Goal: Task Accomplishment & Management: Manage account settings

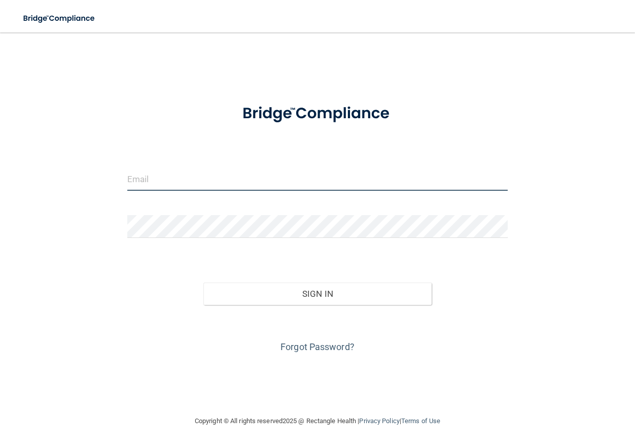
click at [228, 184] on input "email" at bounding box center [317, 179] width 380 height 23
type input "[EMAIL_ADDRESS][DOMAIN_NAME]"
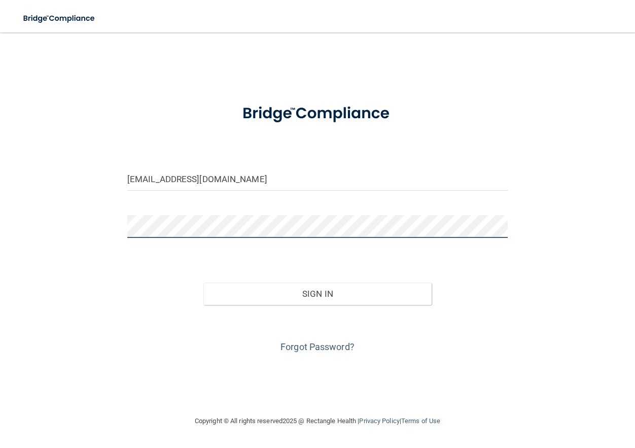
click at [203, 283] on button "Sign In" at bounding box center [317, 294] width 228 height 22
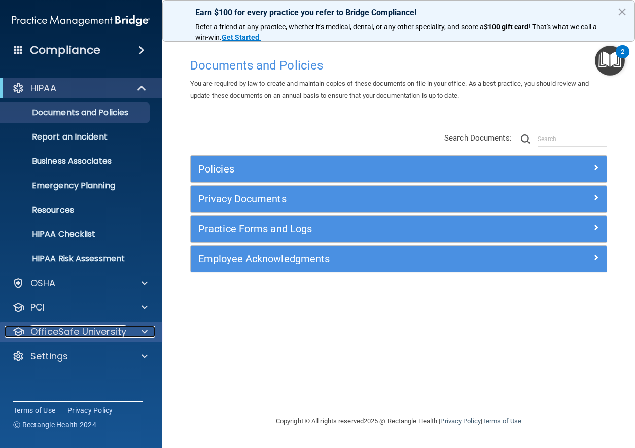
click at [88, 331] on p "OfficeSafe University" at bounding box center [78, 332] width 96 height 12
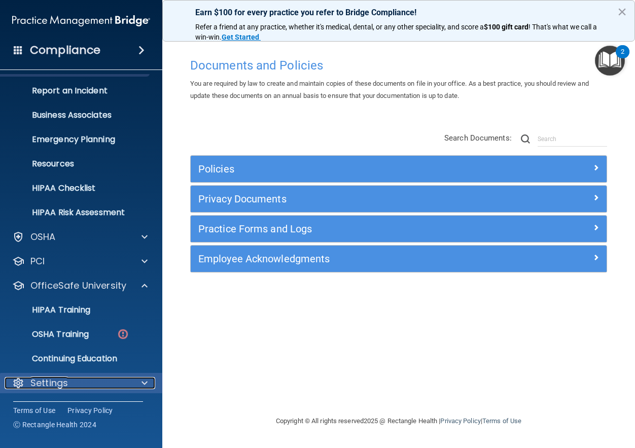
click at [59, 379] on p "Settings" at bounding box center [49, 383] width 38 height 12
click at [27, 380] on div "Settings" at bounding box center [68, 383] width 126 height 12
click at [145, 386] on span at bounding box center [145, 383] width 6 height 12
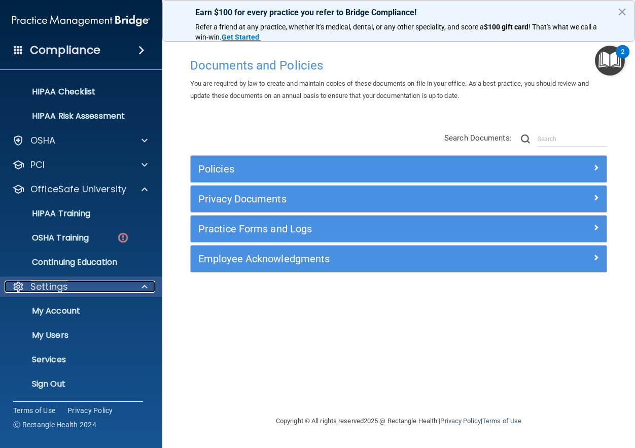
scroll to position [144, 0]
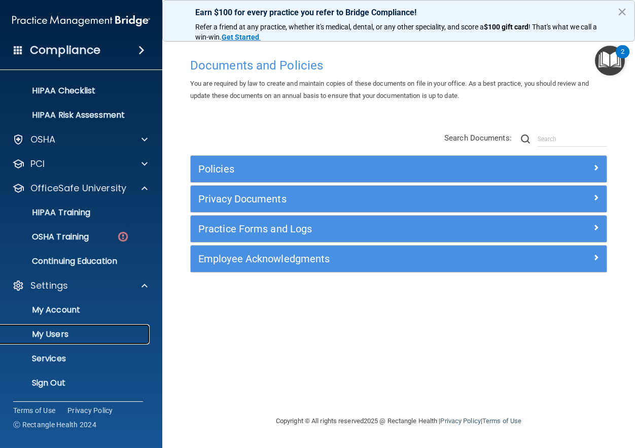
click at [89, 329] on p "My Users" at bounding box center [76, 334] width 138 height 10
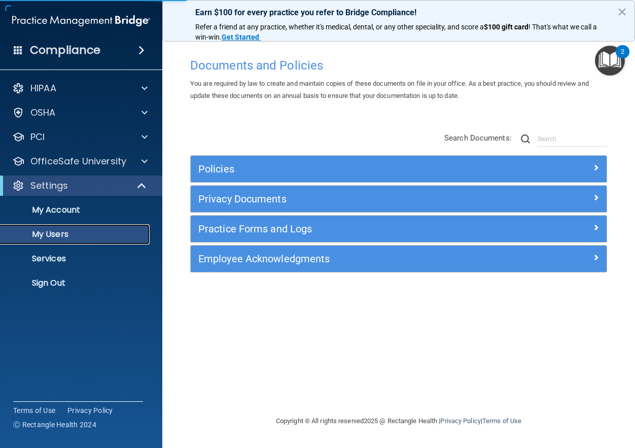
select select "20"
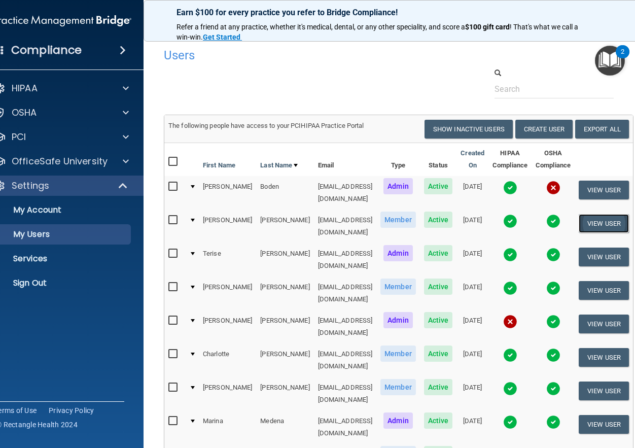
click at [603, 218] on button "View User" at bounding box center [604, 223] width 50 height 19
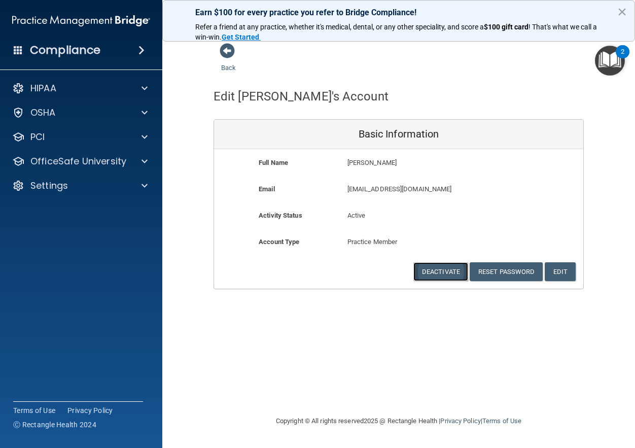
click at [448, 273] on button "Deactivate" at bounding box center [440, 271] width 55 height 19
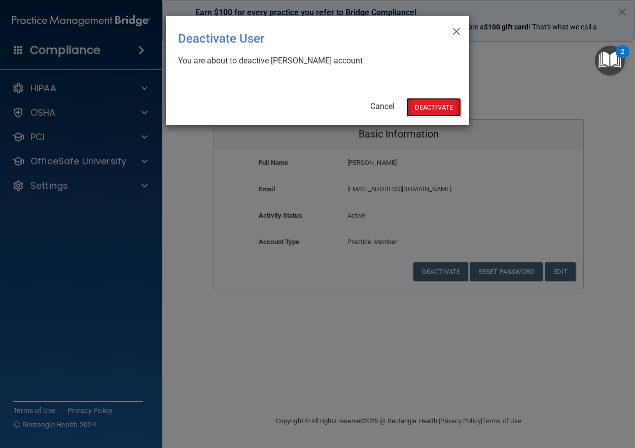
click at [434, 112] on button "Deactivate" at bounding box center [433, 107] width 55 height 19
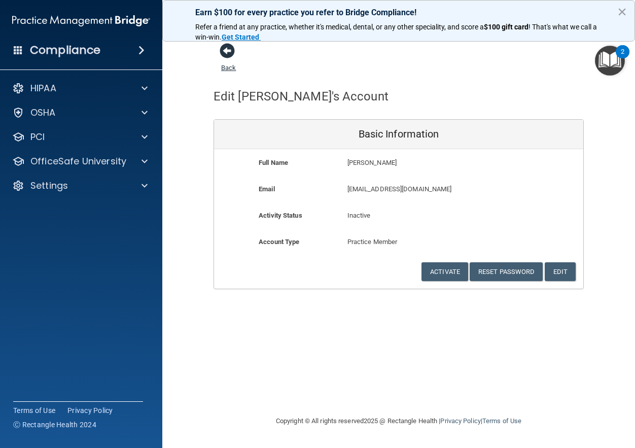
click at [225, 53] on span at bounding box center [227, 50] width 15 height 15
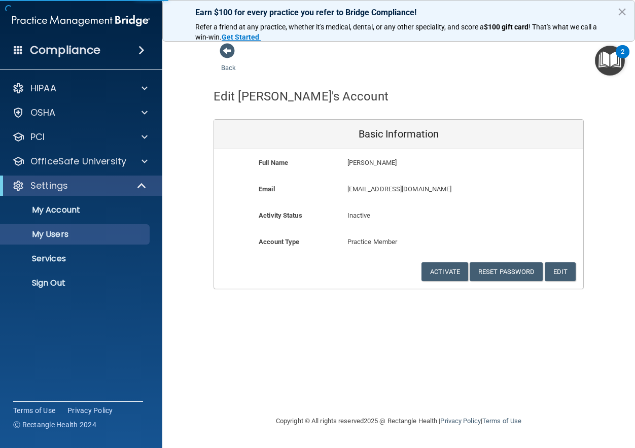
select select "20"
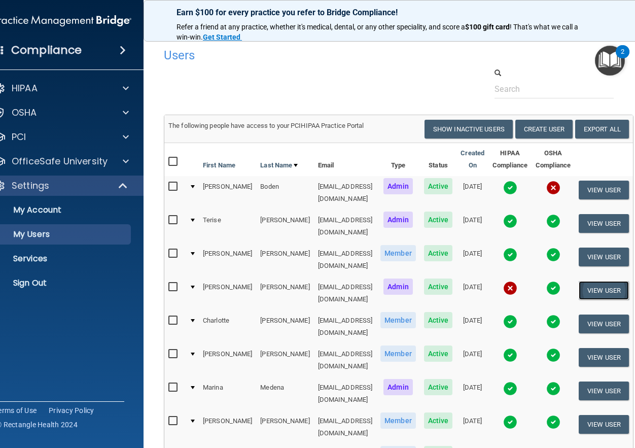
click at [592, 281] on button "View User" at bounding box center [604, 290] width 50 height 19
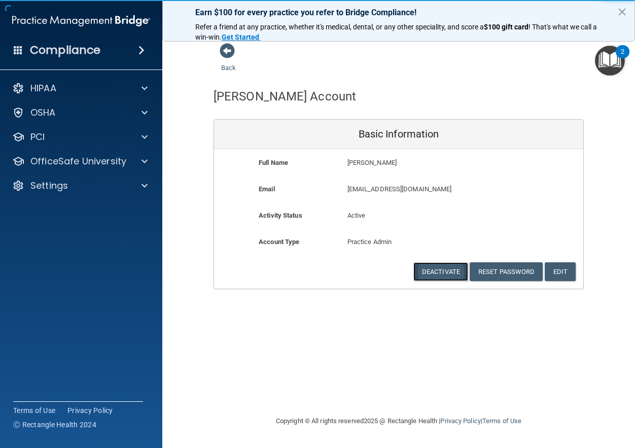
click at [448, 275] on button "Deactivate" at bounding box center [440, 271] width 55 height 19
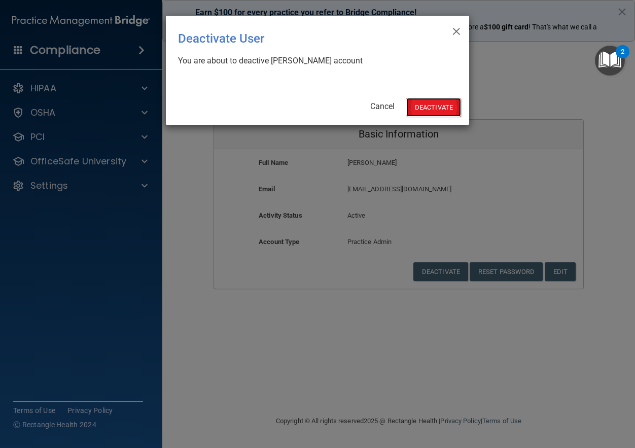
click at [429, 112] on button "Deactivate" at bounding box center [433, 107] width 55 height 19
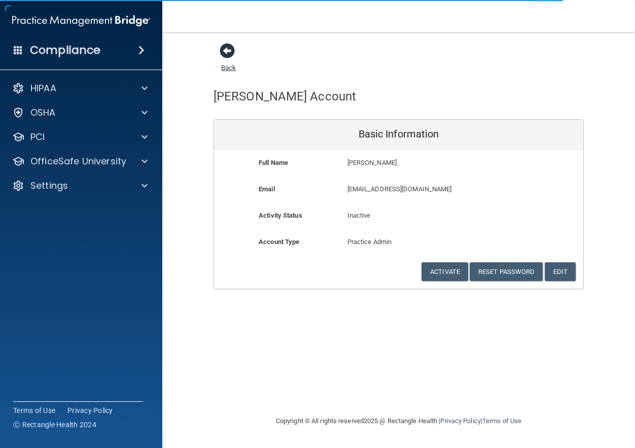
click at [227, 51] on span at bounding box center [227, 50] width 15 height 15
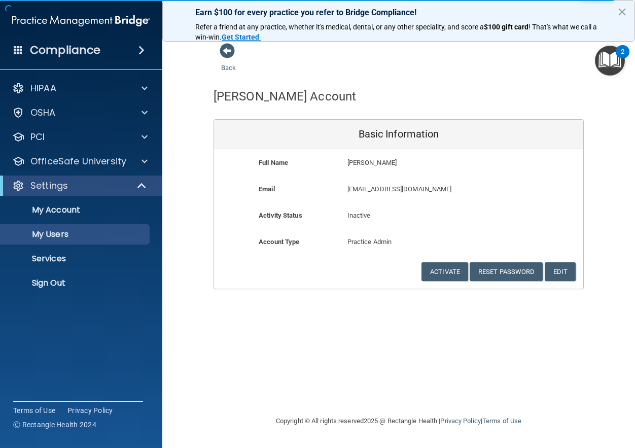
select select "20"
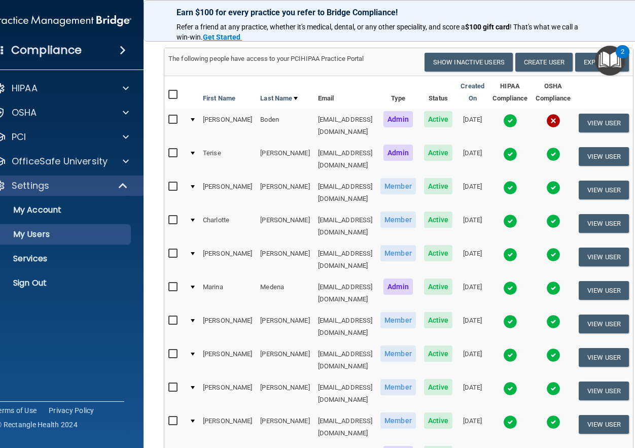
scroll to position [65, 0]
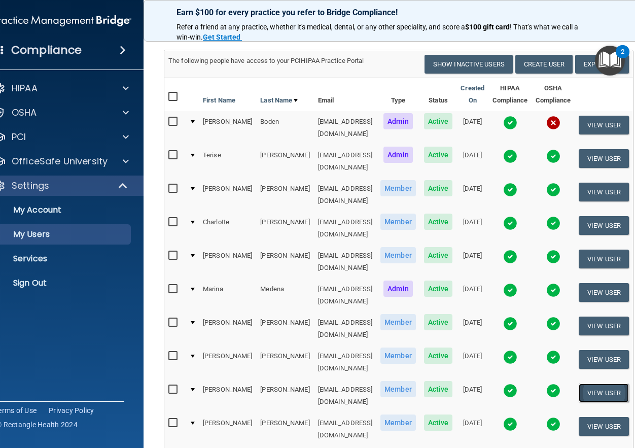
click at [591, 383] on button "View User" at bounding box center [604, 392] width 50 height 19
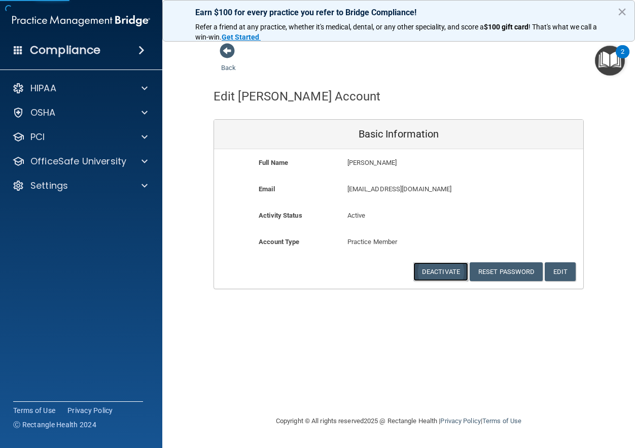
click at [435, 267] on button "Deactivate" at bounding box center [440, 271] width 55 height 19
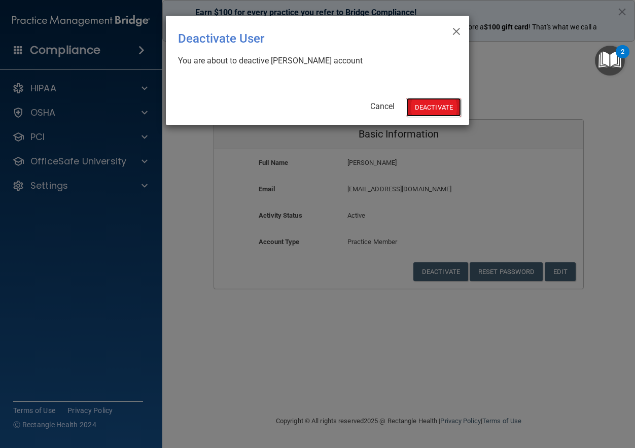
click at [435, 107] on button "Deactivate" at bounding box center [433, 107] width 55 height 19
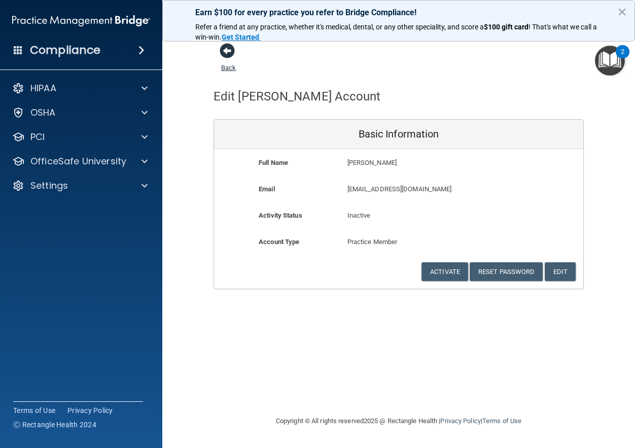
click at [231, 53] on span at bounding box center [227, 50] width 15 height 15
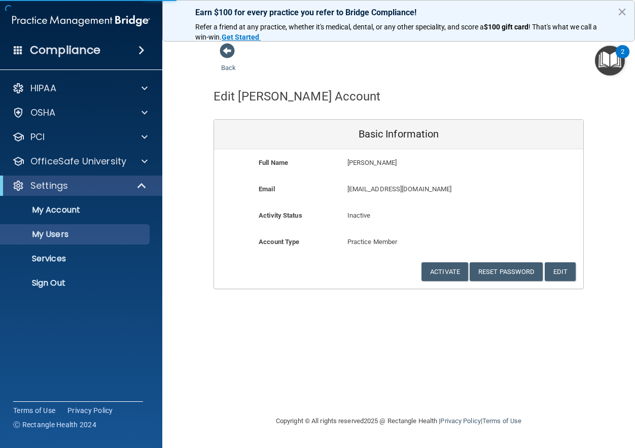
select select "20"
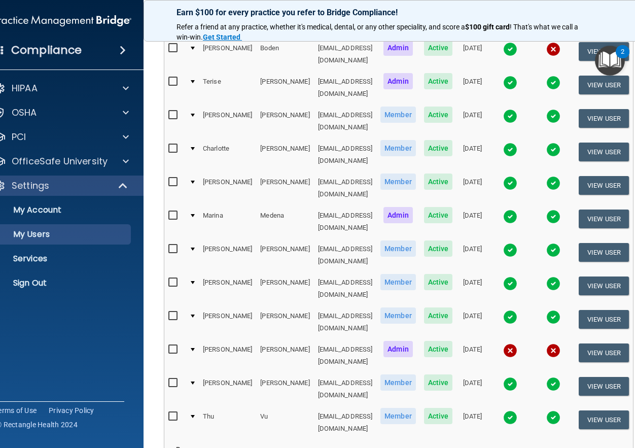
scroll to position [88, 0]
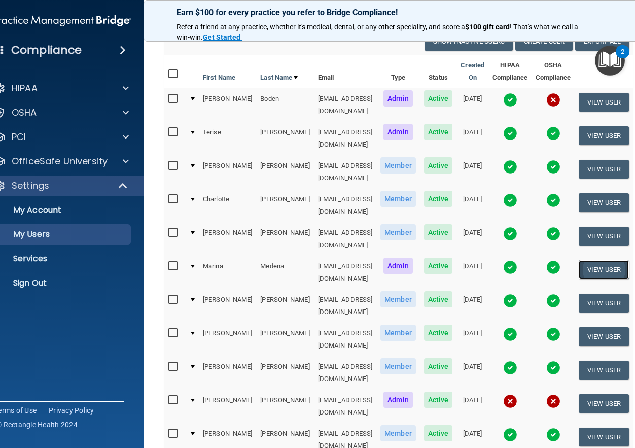
click at [595, 260] on button "View User" at bounding box center [604, 269] width 50 height 19
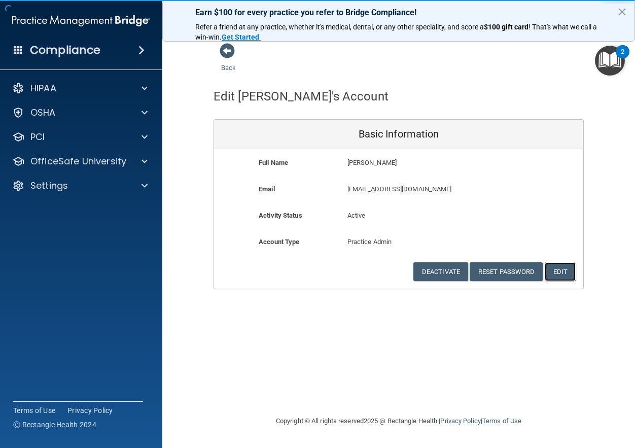
click at [563, 270] on button "Edit" at bounding box center [560, 271] width 31 height 19
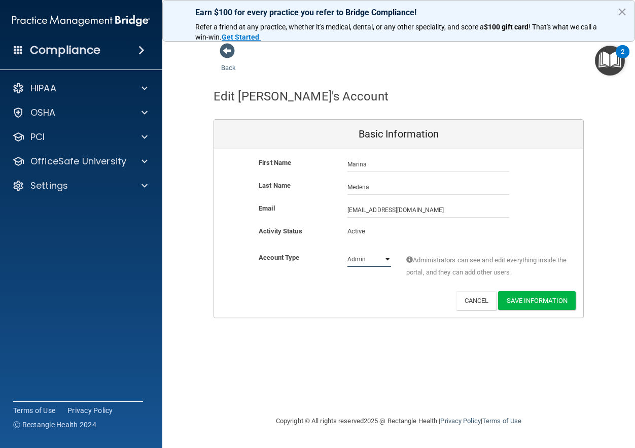
click at [391, 259] on select "Admin Member" at bounding box center [369, 259] width 44 height 15
select select "practice_member"
click at [347, 252] on select "Admin Member" at bounding box center [369, 259] width 44 height 15
click at [520, 303] on button "Save Information" at bounding box center [537, 300] width 78 height 19
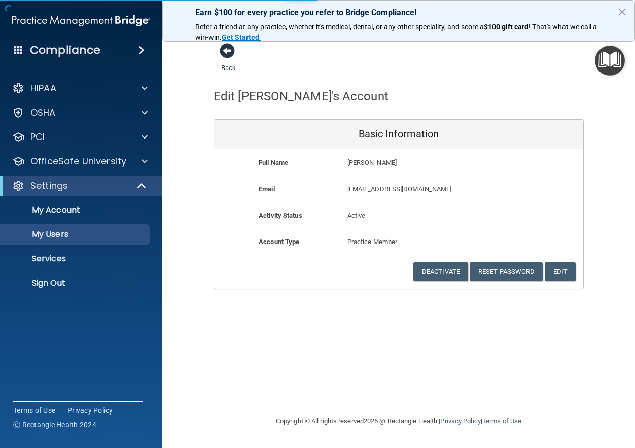
click at [230, 55] on span at bounding box center [227, 50] width 15 height 15
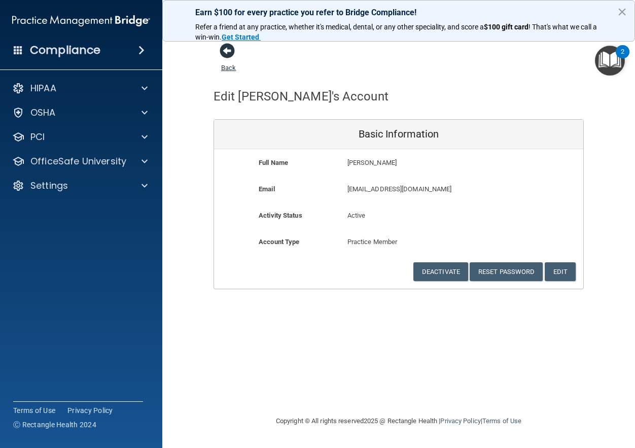
click at [229, 49] on span at bounding box center [227, 50] width 15 height 15
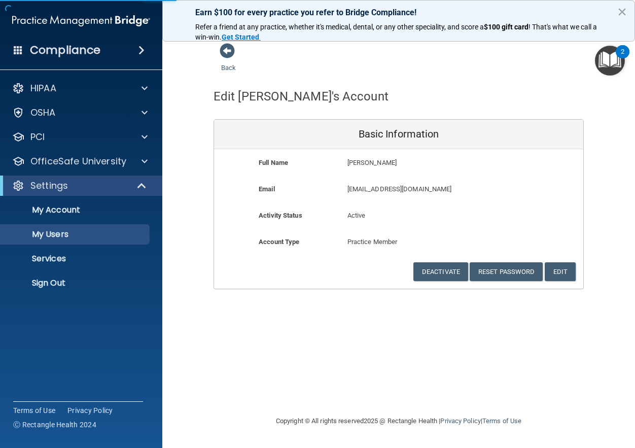
select select "20"
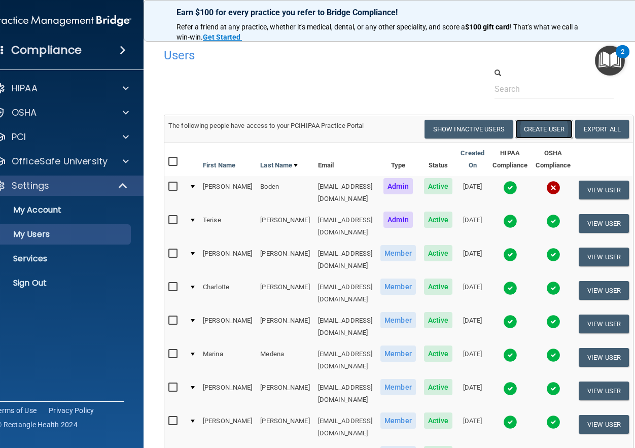
click at [546, 136] on button "Create User" at bounding box center [543, 129] width 57 height 19
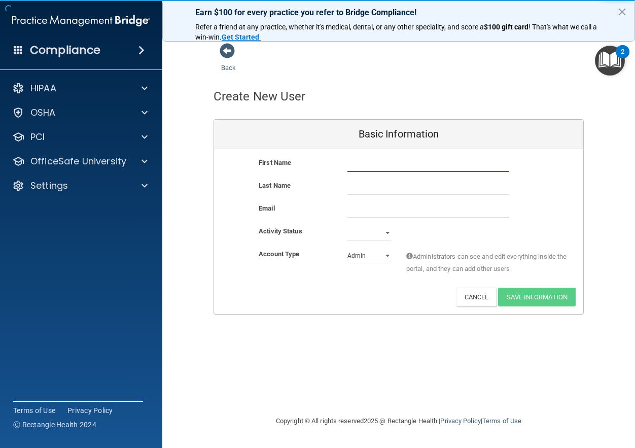
click at [374, 167] on input "text" at bounding box center [428, 164] width 162 height 15
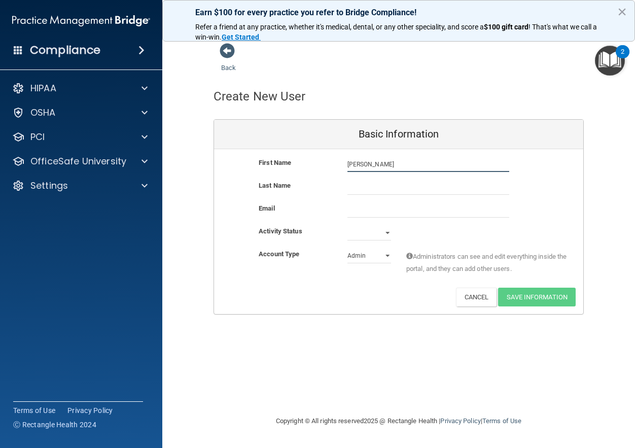
type input "Selena"
type input "g"
type input "Granados"
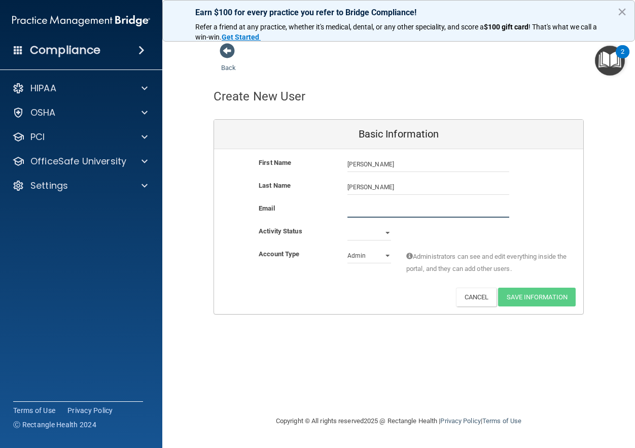
click at [371, 208] on input "email" at bounding box center [428, 209] width 162 height 15
type input "rdhselena@gmail.com"
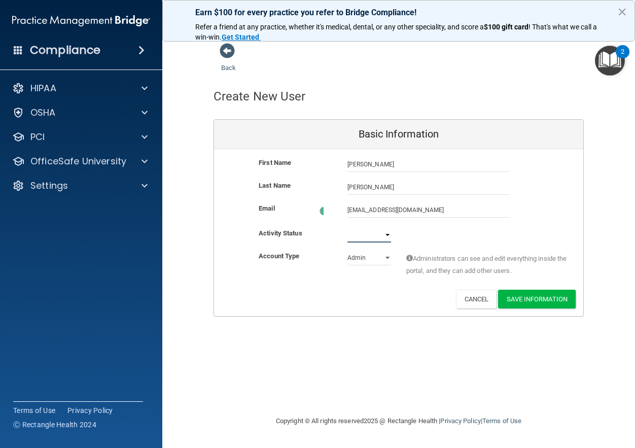
click at [382, 234] on select "Active Inactive" at bounding box center [369, 234] width 44 height 15
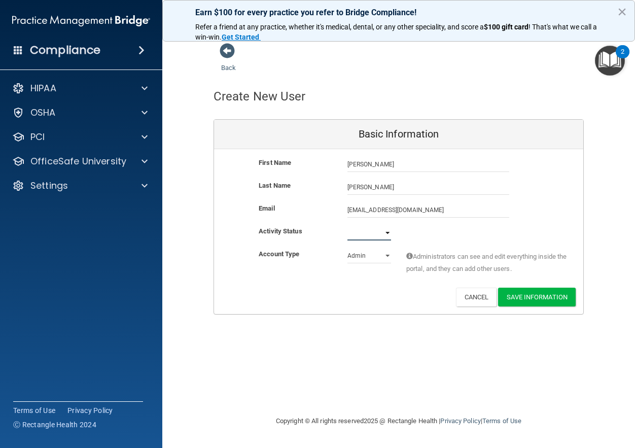
select select "active"
click at [347, 225] on select "Active Inactive" at bounding box center [369, 232] width 44 height 15
click at [390, 256] on select "Admin Member" at bounding box center [369, 255] width 44 height 15
select select "practice_member"
click at [347, 248] on select "Admin Member" at bounding box center [369, 255] width 44 height 15
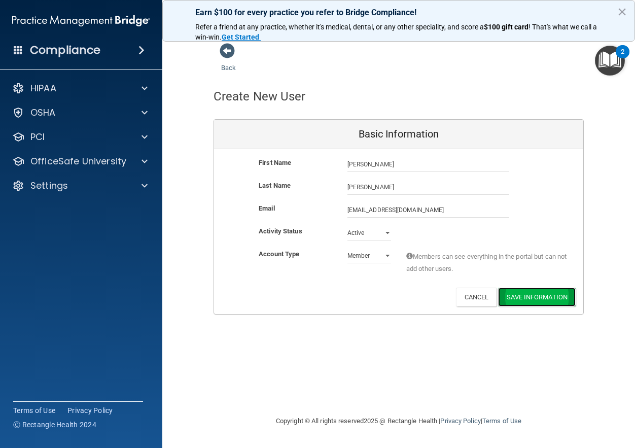
click at [538, 300] on button "Save Information" at bounding box center [537, 297] width 78 height 19
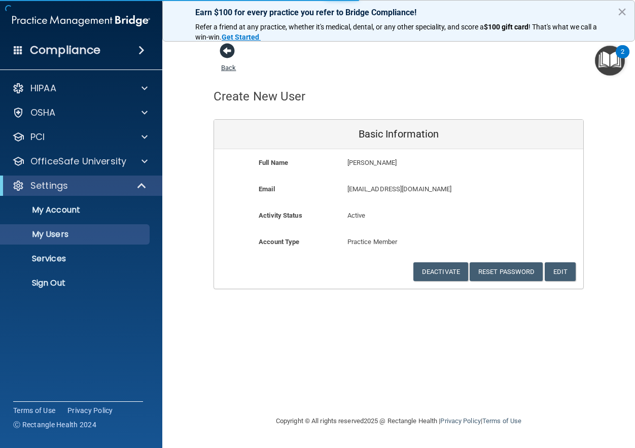
click at [230, 52] on span at bounding box center [227, 50] width 15 height 15
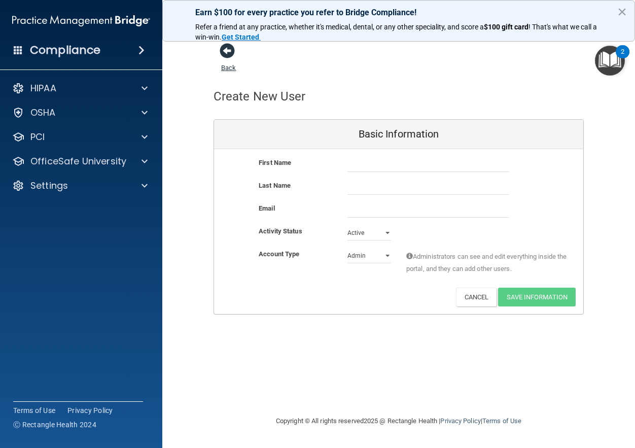
click at [230, 53] on span at bounding box center [227, 50] width 15 height 15
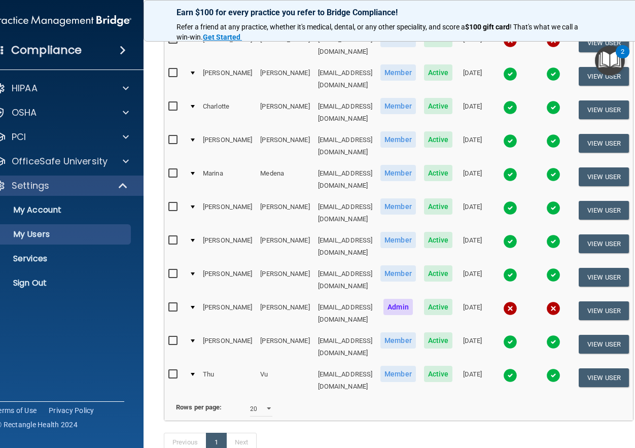
scroll to position [217, 0]
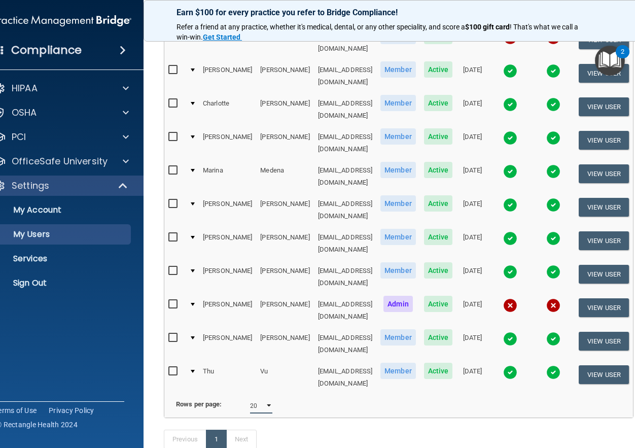
click at [254, 398] on select "10 20 30 40 all" at bounding box center [261, 405] width 22 height 15
select select "30"
click at [250, 398] on select "10 20 30 40 all" at bounding box center [261, 405] width 22 height 15
select select "30"
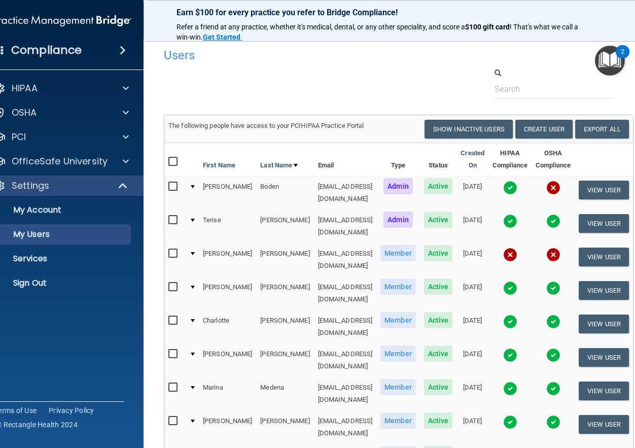
click at [349, 150] on th "Email" at bounding box center [345, 159] width 63 height 33
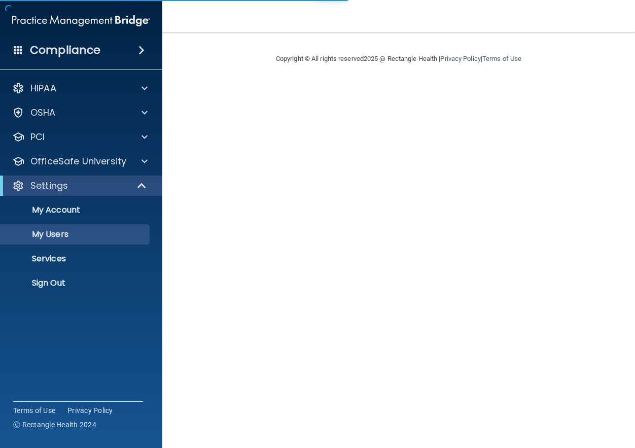
select select "30"
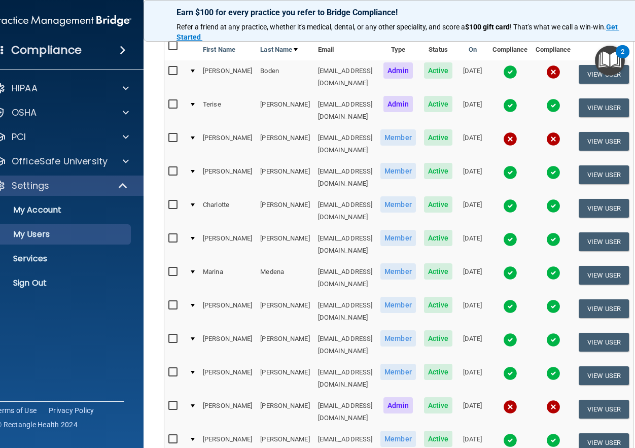
scroll to position [65, 0]
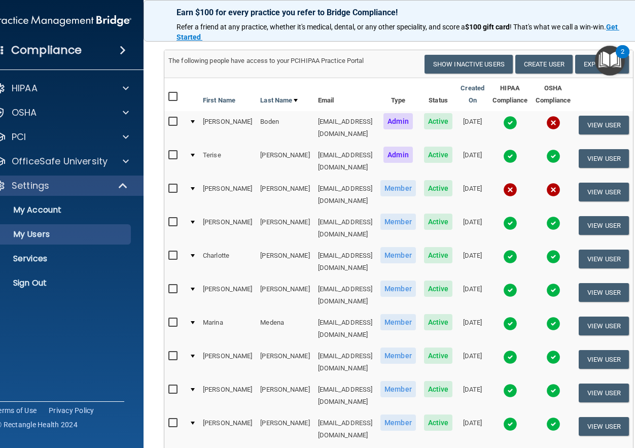
click at [168, 185] on input "checkbox" at bounding box center [174, 189] width 12 height 8
checkbox input "true"
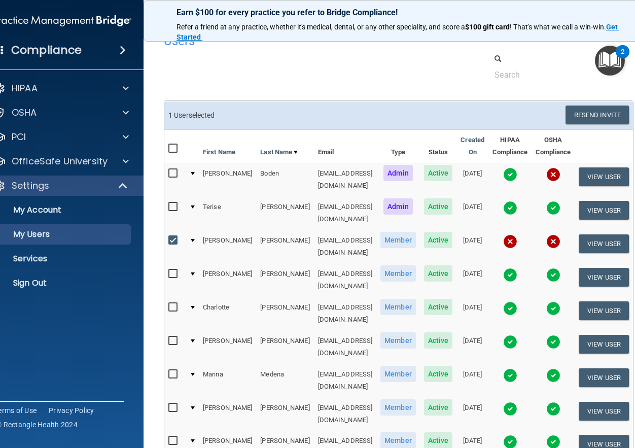
scroll to position [0, 0]
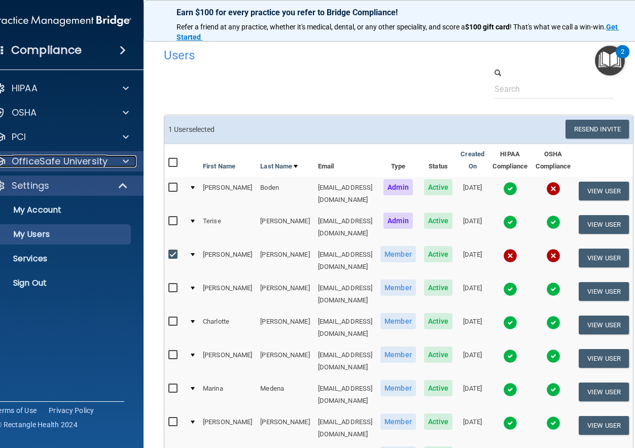
click at [112, 161] on div at bounding box center [124, 161] width 25 height 12
